Goal: Navigation & Orientation: Find specific page/section

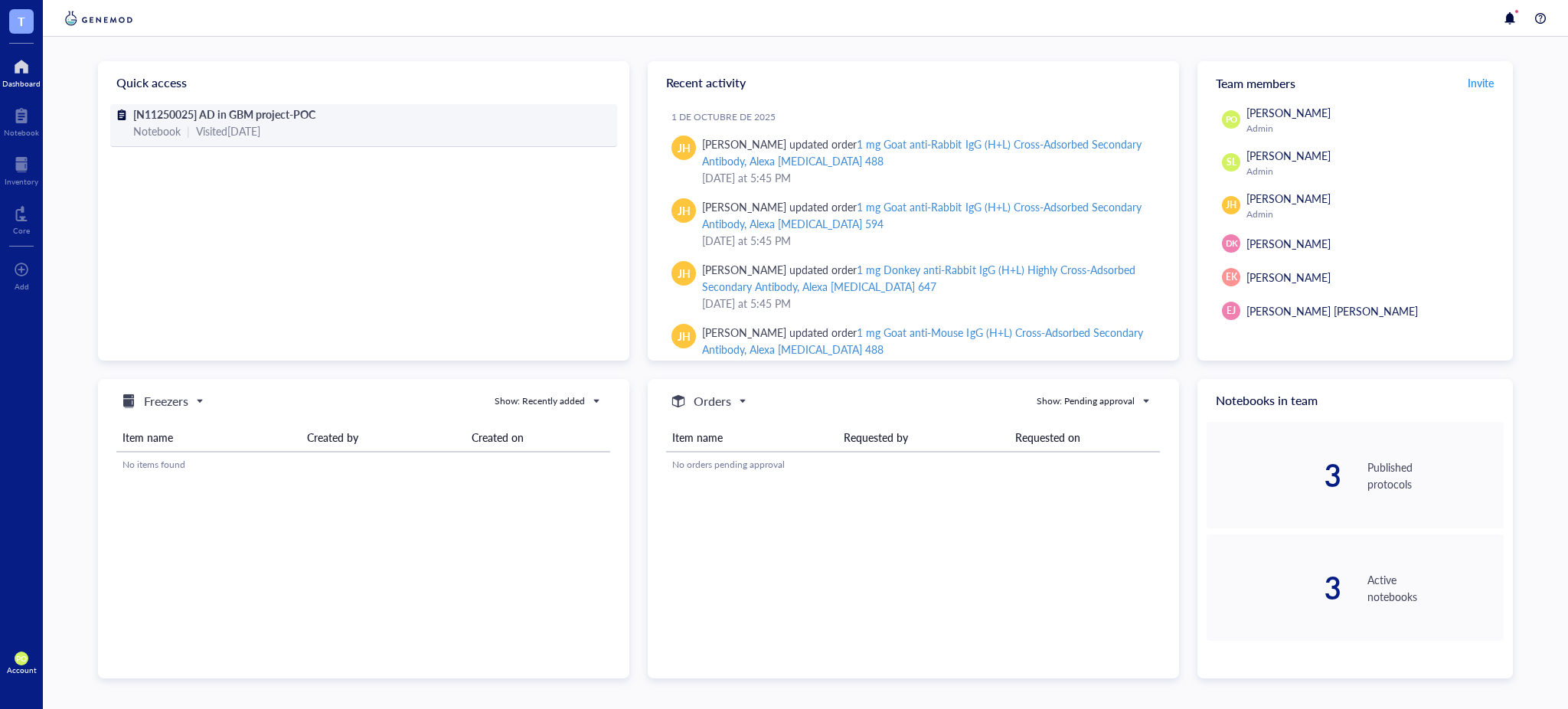
click at [370, 128] on div "Notebook | Visited 4 days ago" at bounding box center [364, 131] width 461 height 17
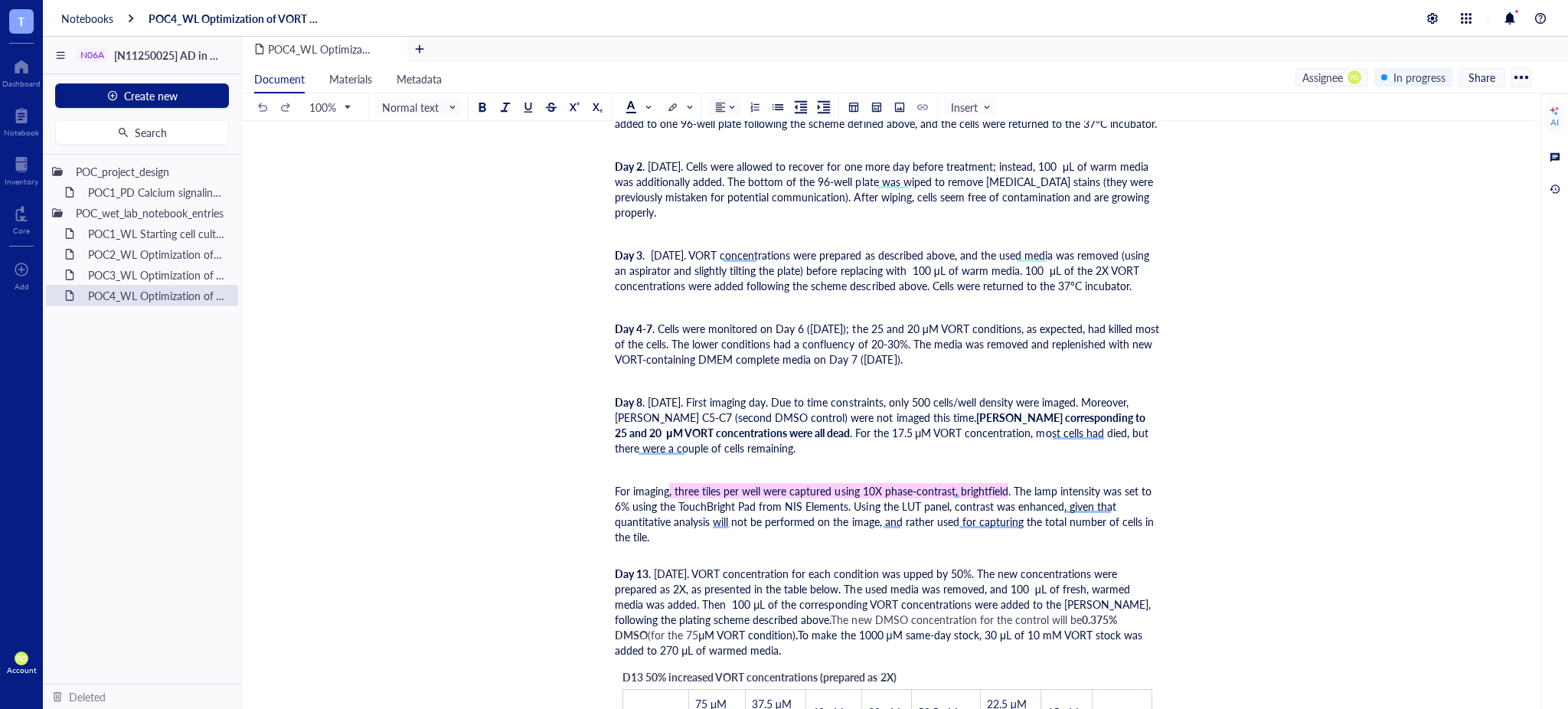
scroll to position [4081, 0]
